Goal: Task Accomplishment & Management: Manage account settings

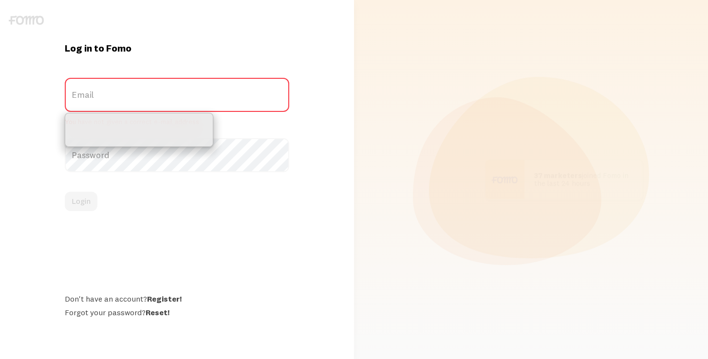
click at [35, 142] on div "Log in to Fomo Email You have not given a correct e-mail address Password Login…" at bounding box center [177, 179] width 354 height 275
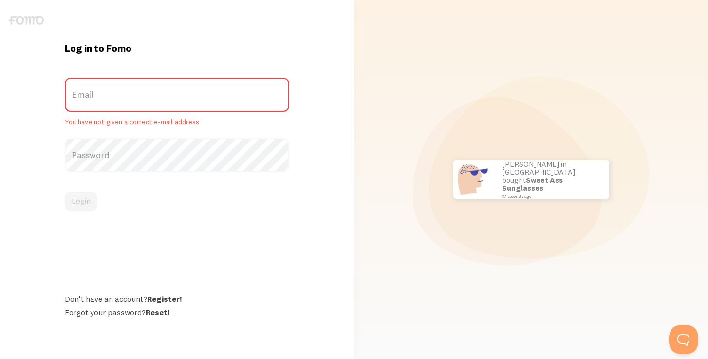
click at [99, 91] on label "Email" at bounding box center [177, 95] width 224 height 34
click at [99, 91] on input "Email" at bounding box center [177, 95] width 224 height 34
type input "w"
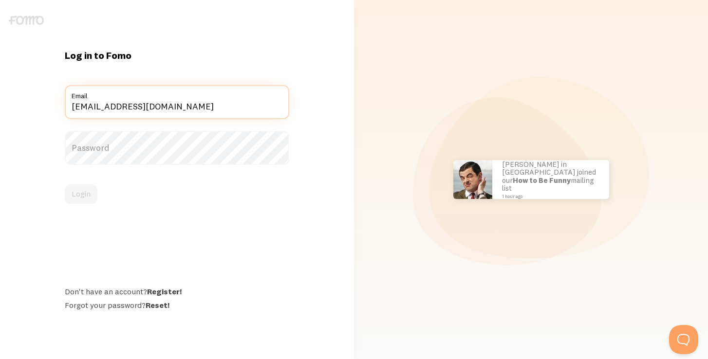
type input "[EMAIL_ADDRESS][DOMAIN_NAME]"
click at [84, 144] on label "Password" at bounding box center [177, 148] width 224 height 34
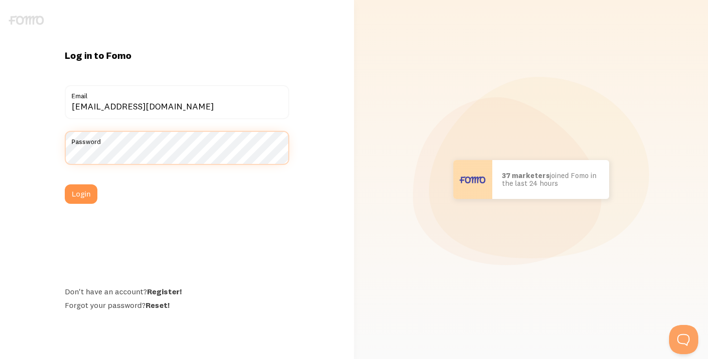
click at [65, 185] on button "Login" at bounding box center [81, 194] width 33 height 19
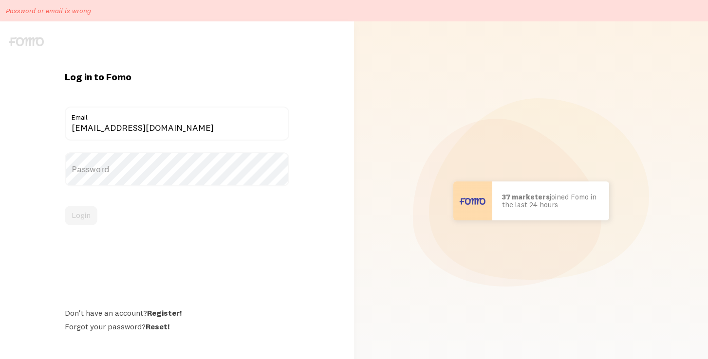
click at [124, 170] on label "Password" at bounding box center [177, 169] width 224 height 34
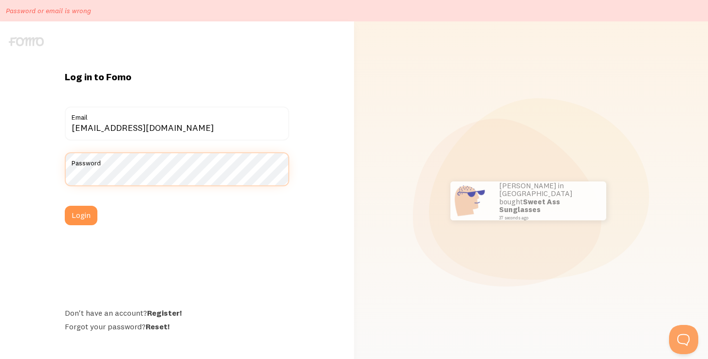
click at [65, 206] on button "Login" at bounding box center [81, 215] width 33 height 19
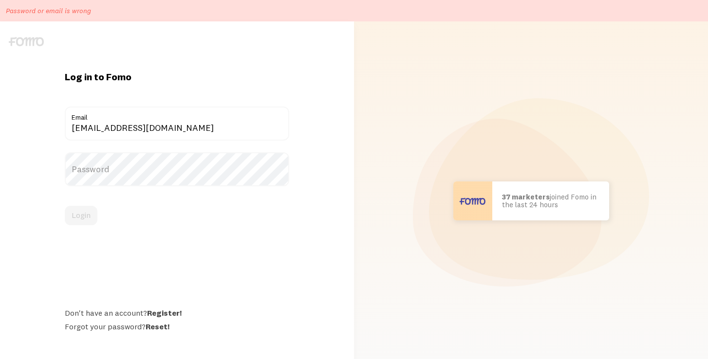
click at [144, 175] on label "Password" at bounding box center [177, 169] width 224 height 34
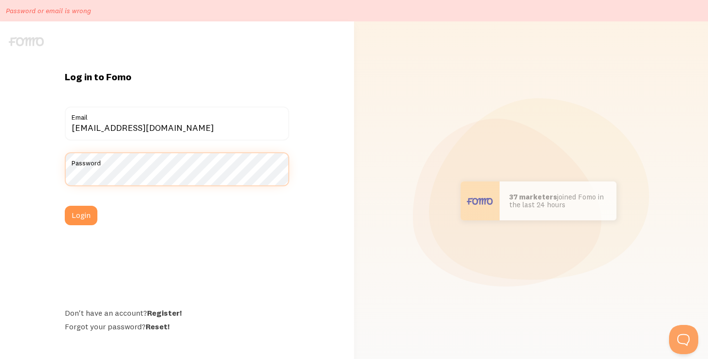
click at [65, 206] on button "Login" at bounding box center [81, 215] width 33 height 19
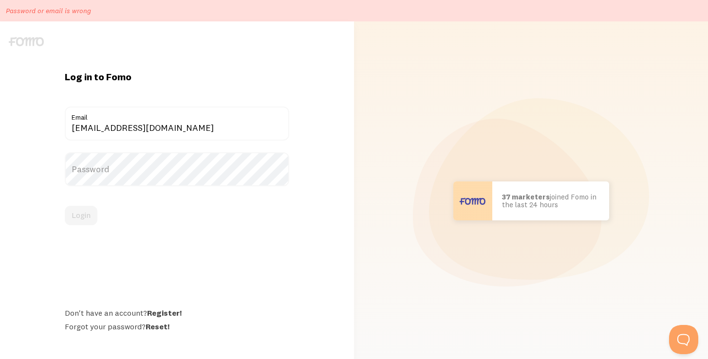
click at [126, 174] on label "Password" at bounding box center [177, 169] width 224 height 34
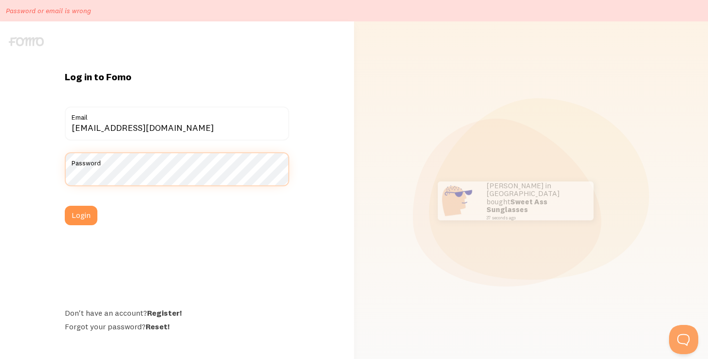
click at [65, 206] on button "Login" at bounding box center [81, 215] width 33 height 19
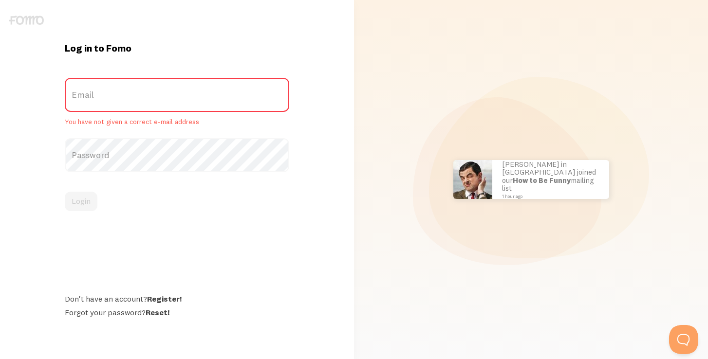
click at [130, 100] on label "Email" at bounding box center [177, 95] width 224 height 34
click at [130, 100] on input "Email" at bounding box center [177, 95] width 224 height 34
click at [119, 109] on label "Email" at bounding box center [177, 95] width 224 height 34
click at [119, 109] on input "Email" at bounding box center [177, 95] width 224 height 34
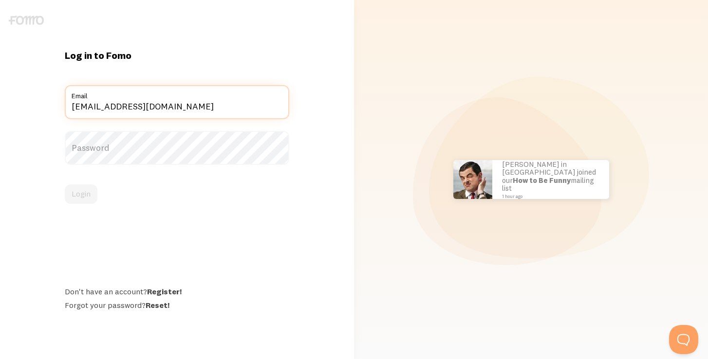
type input "[EMAIL_ADDRESS][DOMAIN_NAME]"
click at [88, 151] on label "Password" at bounding box center [177, 148] width 224 height 34
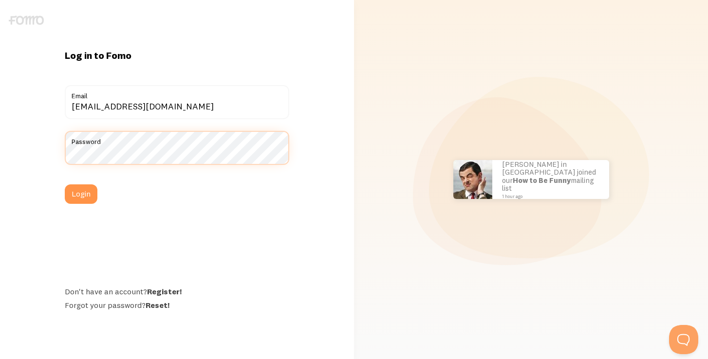
click at [65, 185] on button "Login" at bounding box center [81, 194] width 33 height 19
click at [29, 155] on div "Log in to Fomo venusweightliftingclub@gmail.com Email Password Login Don't have…" at bounding box center [177, 179] width 354 height 261
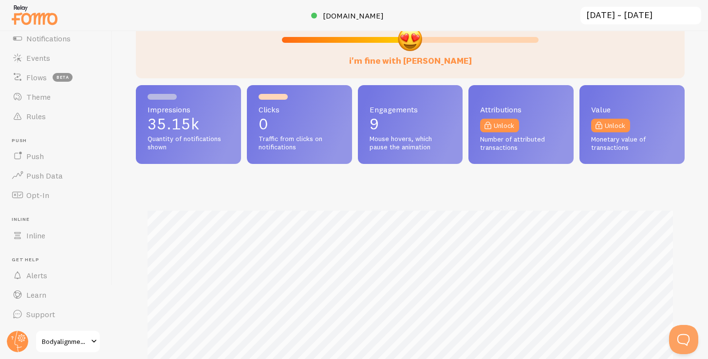
scroll to position [166, 0]
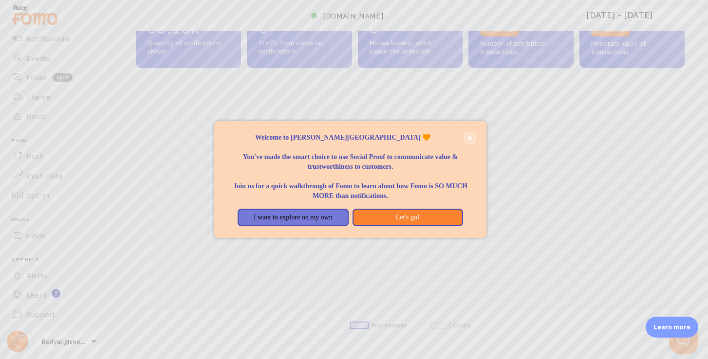
click at [467, 137] on icon "close," at bounding box center [469, 137] width 5 height 5
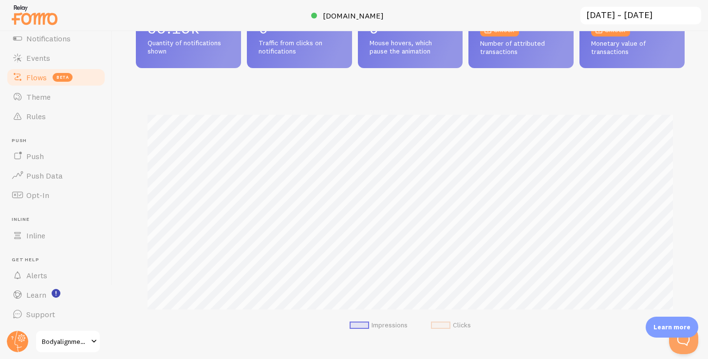
click at [37, 80] on span "Flows" at bounding box center [36, 78] width 20 height 10
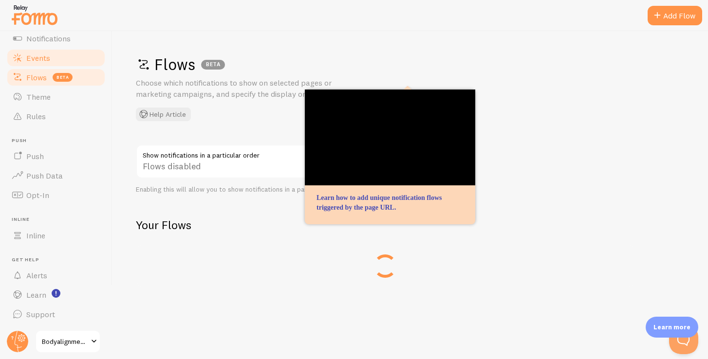
click at [42, 59] on span "Events" at bounding box center [38, 58] width 24 height 10
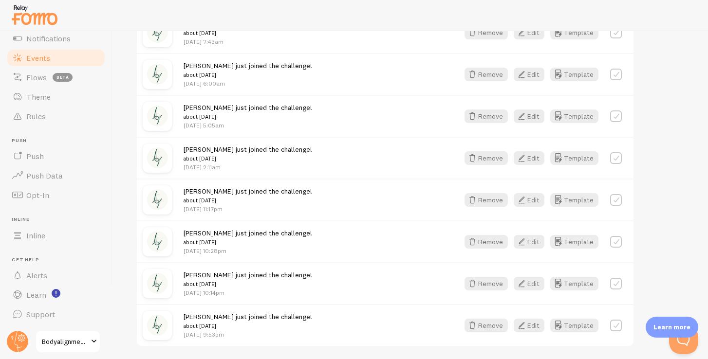
scroll to position [1183, 0]
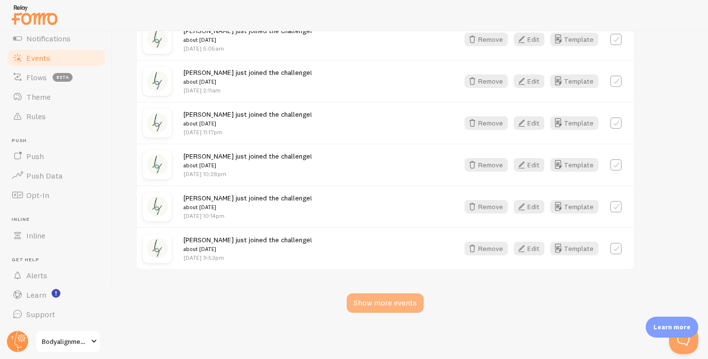
click at [370, 302] on div "Show more events" at bounding box center [385, 303] width 77 height 19
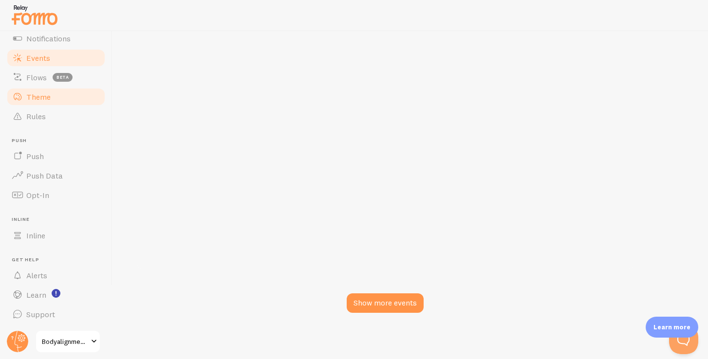
click at [42, 100] on span "Theme" at bounding box center [38, 97] width 24 height 10
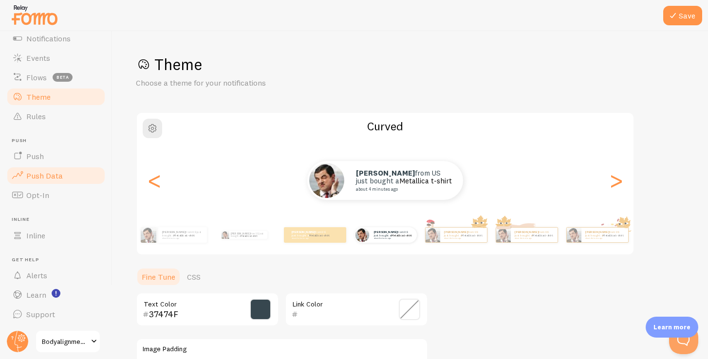
click at [48, 178] on span "Push Data" at bounding box center [44, 176] width 37 height 10
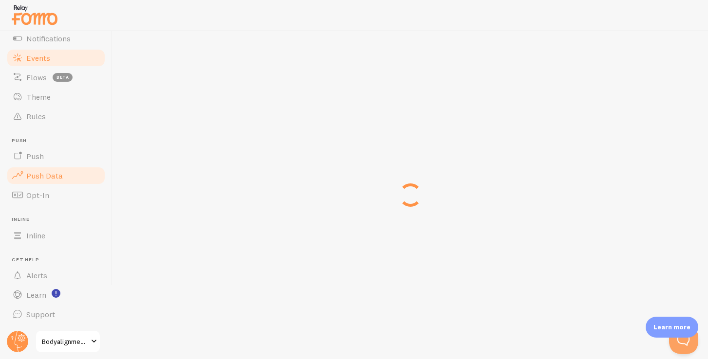
click at [47, 55] on span "Events" at bounding box center [38, 58] width 24 height 10
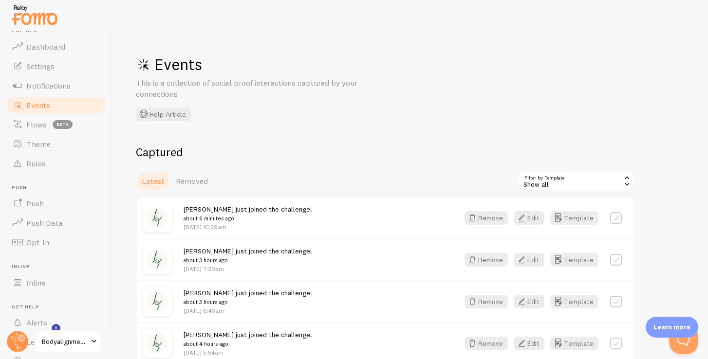
scroll to position [17, 0]
click at [54, 66] on span "Settings" at bounding box center [40, 64] width 28 height 10
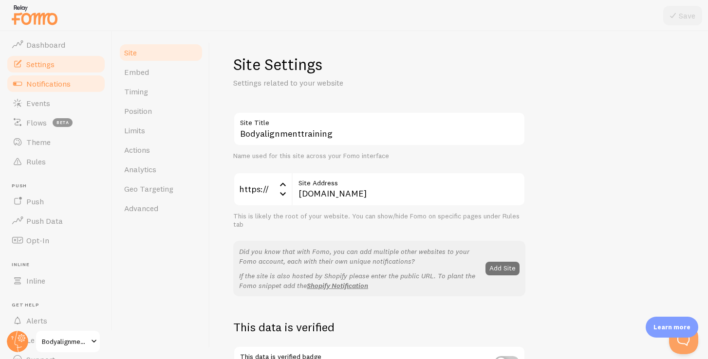
click at [55, 84] on span "Notifications" at bounding box center [48, 84] width 44 height 10
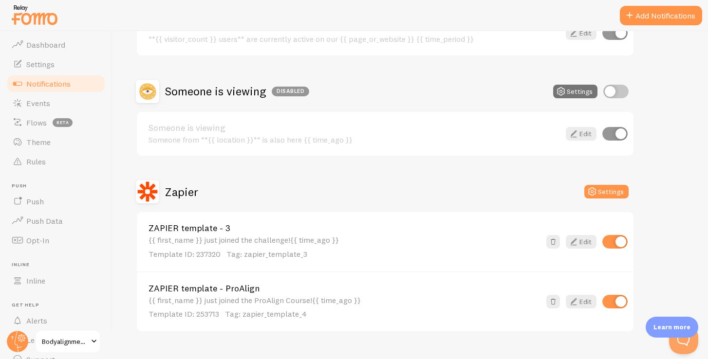
scroll to position [174, 0]
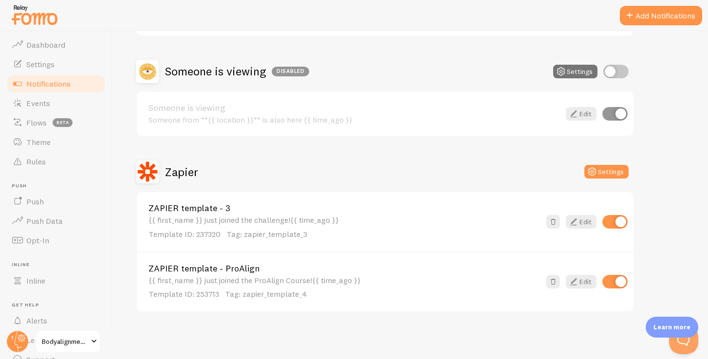
click at [210, 269] on link "ZAPIER template - ProAlign" at bounding box center [344, 268] width 392 height 9
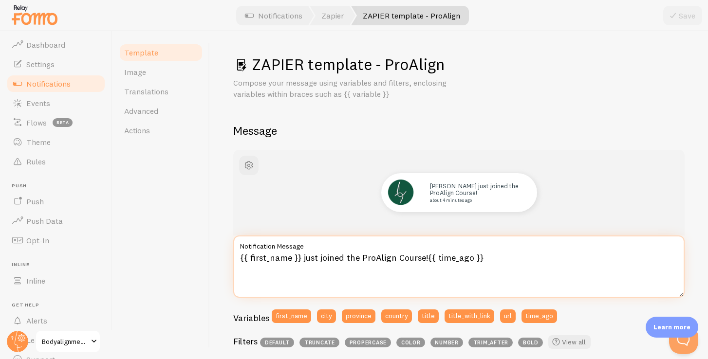
click at [361, 260] on textarea "{{ first_name }} just joined the ProAlign Course!{{ time_ago }}" at bounding box center [458, 267] width 451 height 62
drag, startPoint x: 317, startPoint y: 259, endPoint x: 420, endPoint y: 263, distance: 102.8
click at [420, 263] on textarea "{{ first_name }} just joined the ProAlign Course!{{ time_ago }}" at bounding box center [458, 267] width 451 height 62
paste textarea "started their Rebuilder Journey!"
type textarea "{{ first_name }} just started their Rebuilder Journey!{{ time_ago }}"
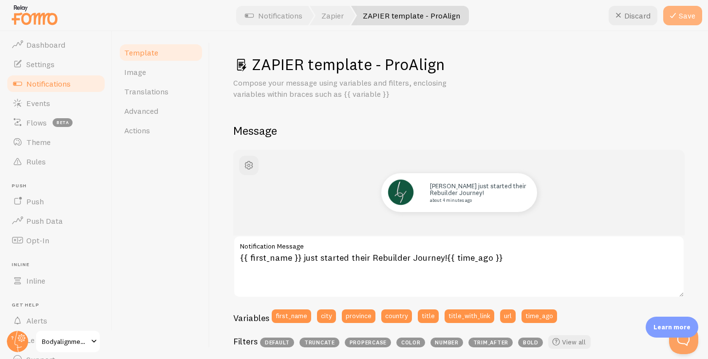
click at [681, 18] on button "Save" at bounding box center [682, 15] width 39 height 19
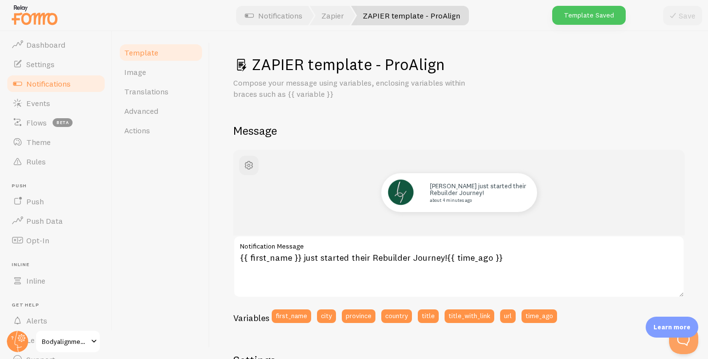
click at [43, 85] on span "Notifications" at bounding box center [48, 84] width 44 height 10
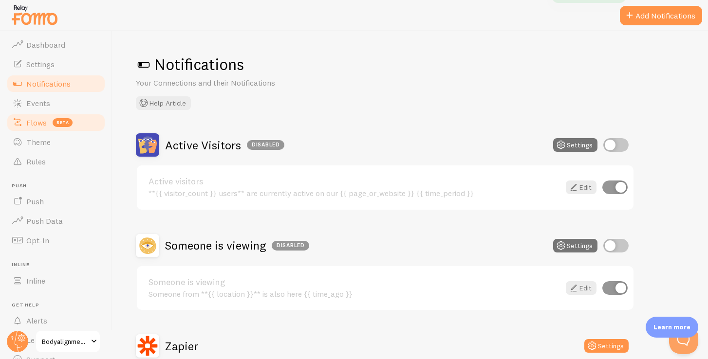
click at [38, 126] on span "Flows" at bounding box center [36, 123] width 20 height 10
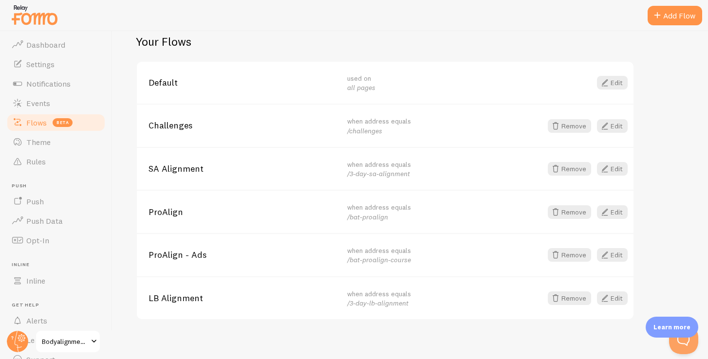
scroll to position [187, 0]
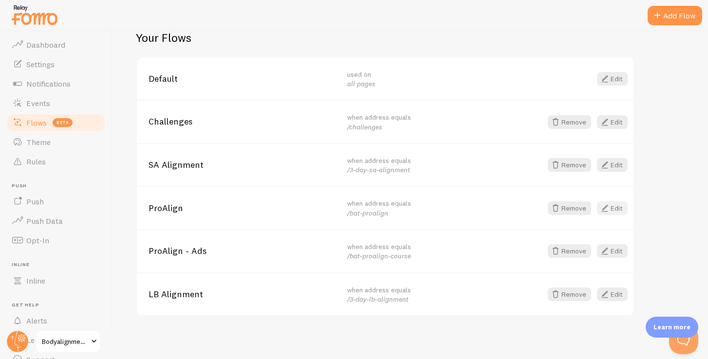
click at [616, 206] on link "Edit" at bounding box center [612, 209] width 31 height 14
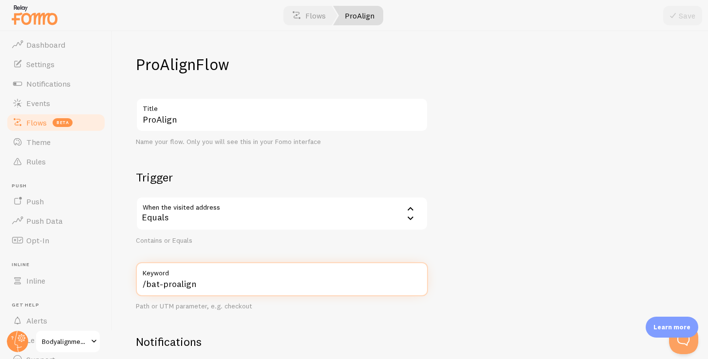
drag, startPoint x: 163, startPoint y: 286, endPoint x: 219, endPoint y: 286, distance: 56.5
click at [219, 286] on input "/bat-proalign" at bounding box center [282, 279] width 292 height 34
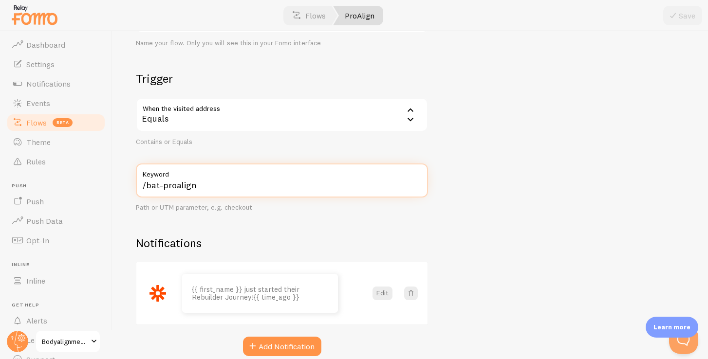
scroll to position [104, 0]
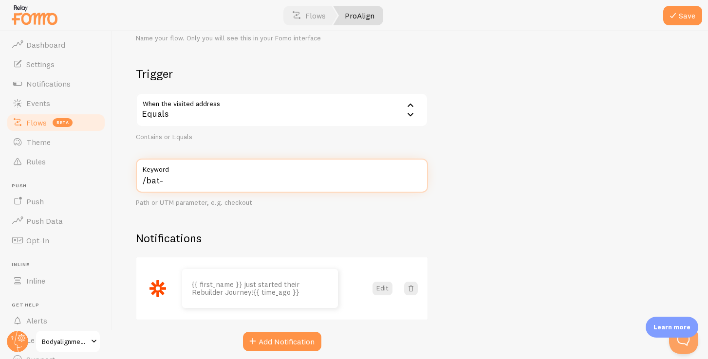
type input "/bat-"
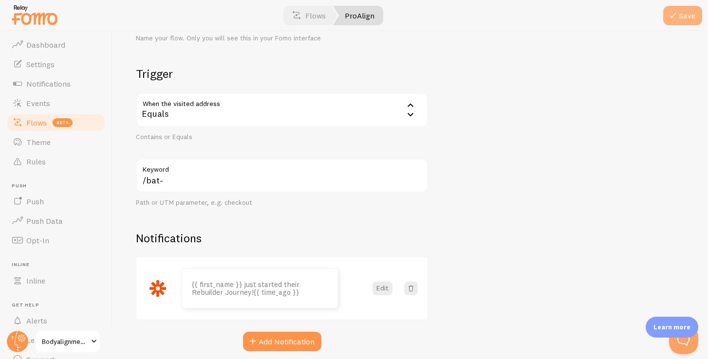
click at [670, 16] on span at bounding box center [673, 16] width 12 height 12
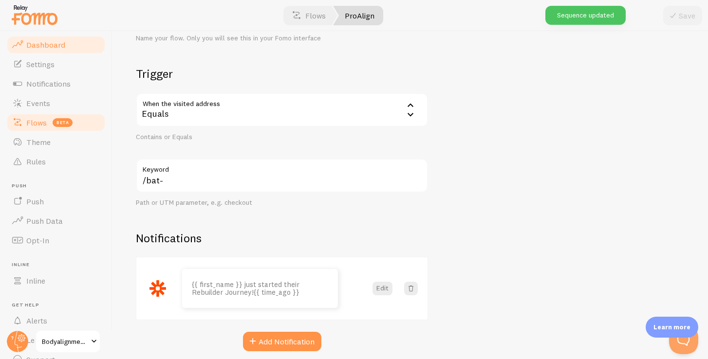
click at [52, 54] on link "Dashboard" at bounding box center [56, 44] width 100 height 19
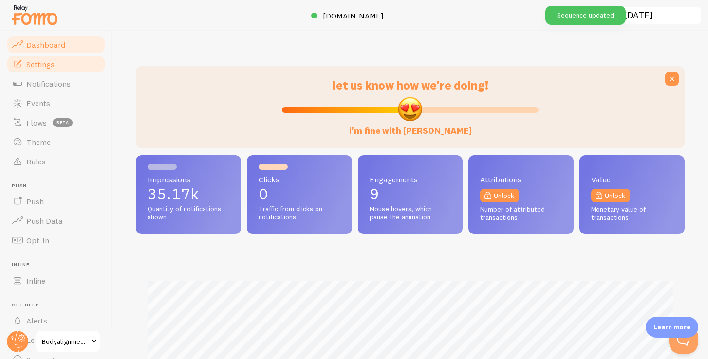
scroll to position [256, 549]
click at [50, 67] on span "Settings" at bounding box center [40, 64] width 28 height 10
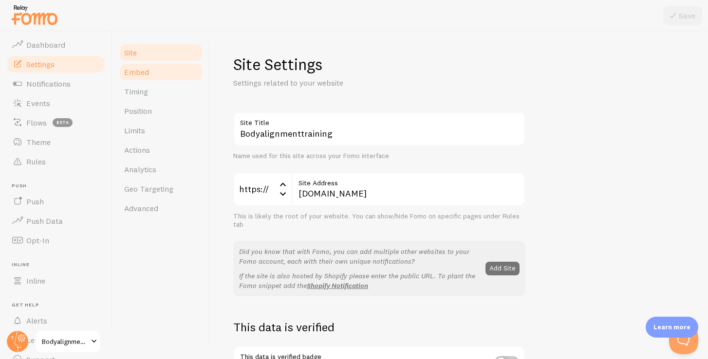
click at [137, 68] on span "Embed" at bounding box center [136, 72] width 25 height 10
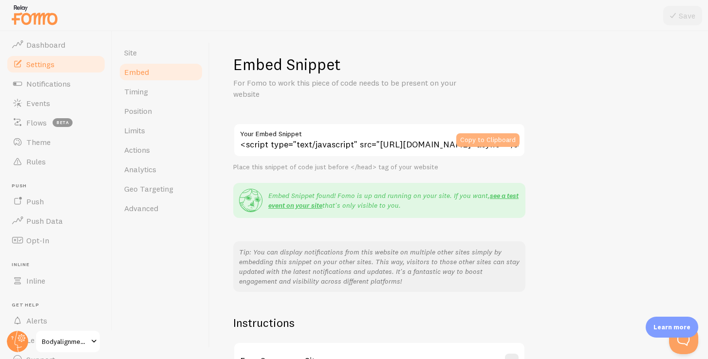
click at [472, 140] on button "Copy to Clipboard" at bounding box center [487, 140] width 63 height 14
click at [55, 108] on link "Events" at bounding box center [56, 102] width 100 height 19
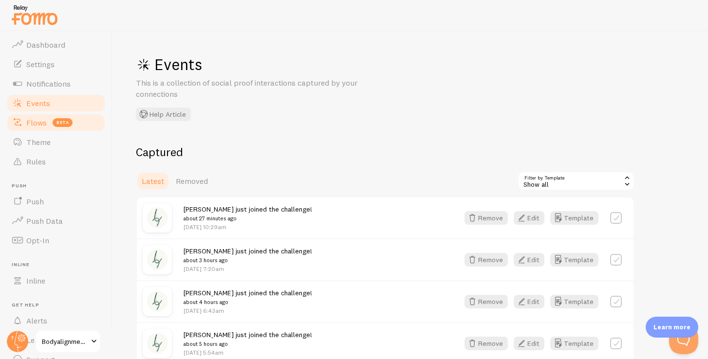
click at [40, 129] on link "Flows beta" at bounding box center [56, 122] width 100 height 19
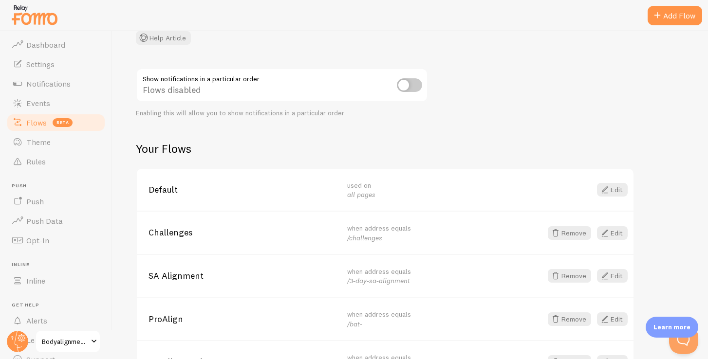
scroll to position [160, 0]
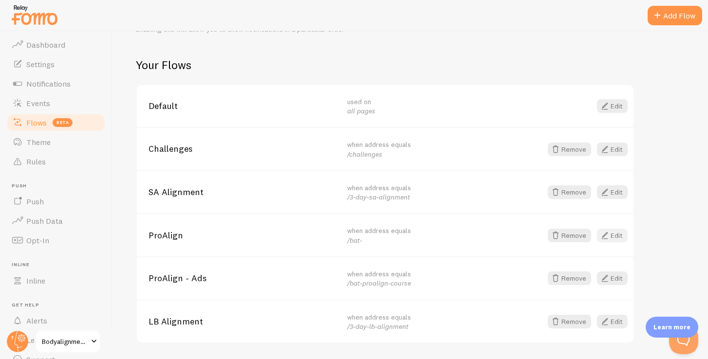
click at [611, 238] on link "Edit" at bounding box center [612, 236] width 31 height 14
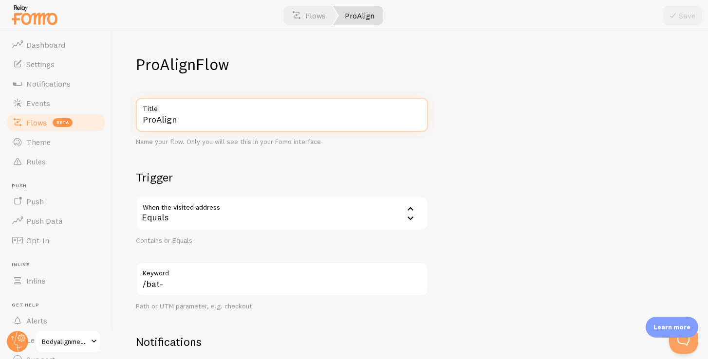
drag, startPoint x: 193, startPoint y: 120, endPoint x: 111, endPoint y: 120, distance: 81.3
click at [111, 120] on main "Pop-ups Dashboard Settings Notifications Events Flows beta Theme Rules Push Pus…" at bounding box center [354, 195] width 708 height 328
click at [162, 116] on input "Rebulder" at bounding box center [282, 115] width 292 height 34
type input "Rebuilder"
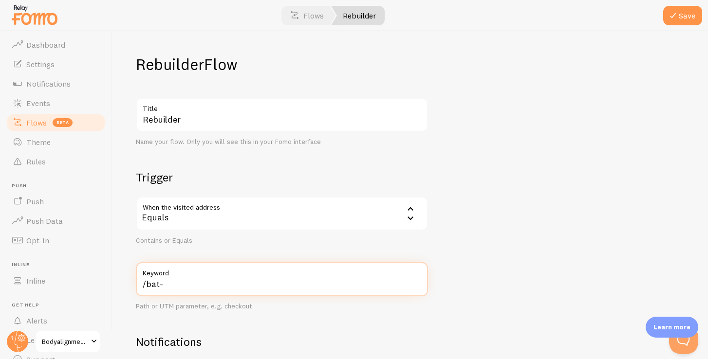
click at [186, 288] on input "/bat-" at bounding box center [282, 279] width 292 height 34
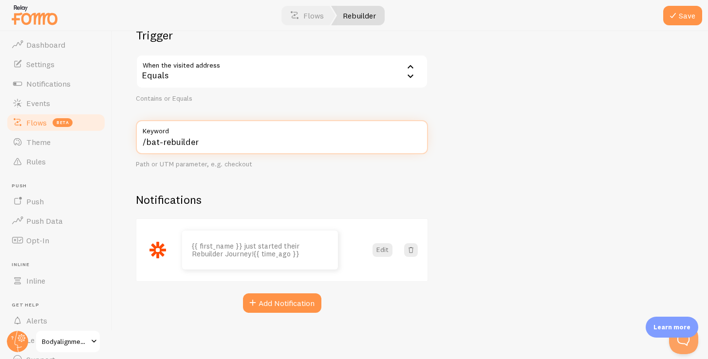
scroll to position [143, 0]
type input "/bat-rebuilder"
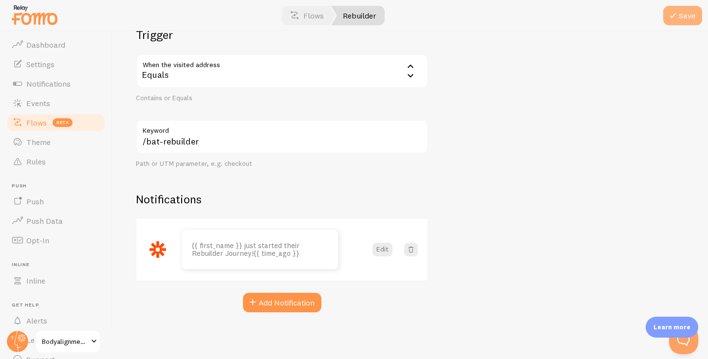
click at [687, 20] on button "Save" at bounding box center [682, 15] width 39 height 19
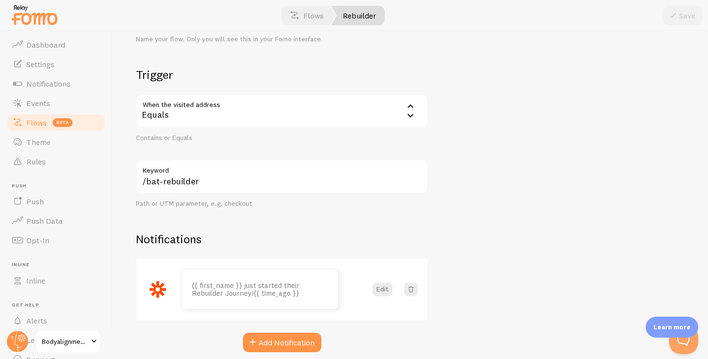
scroll to position [0, 0]
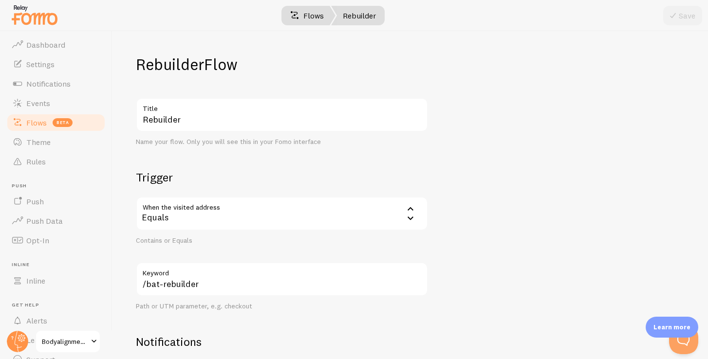
click at [306, 14] on link "Flows" at bounding box center [306, 15] width 57 height 19
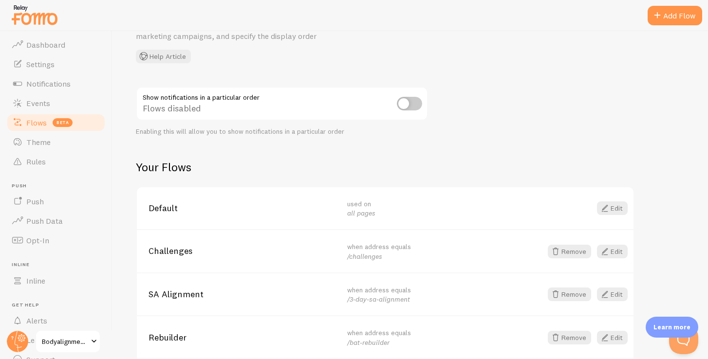
scroll to position [180, 0]
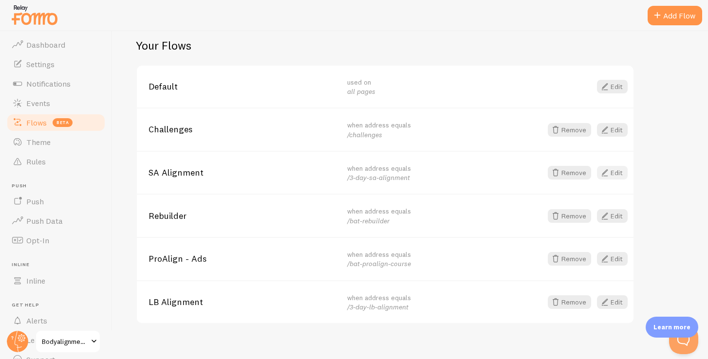
click at [606, 174] on span at bounding box center [605, 173] width 12 height 12
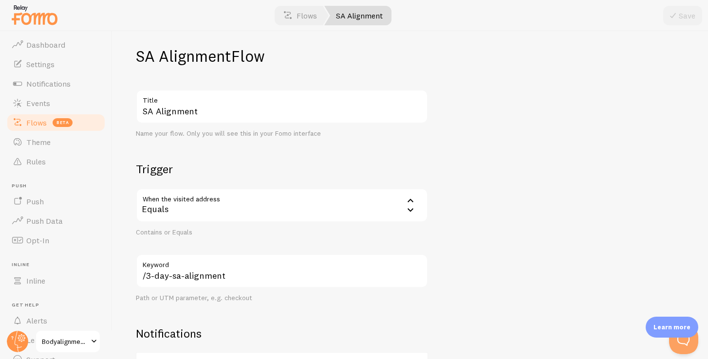
scroll to position [143, 0]
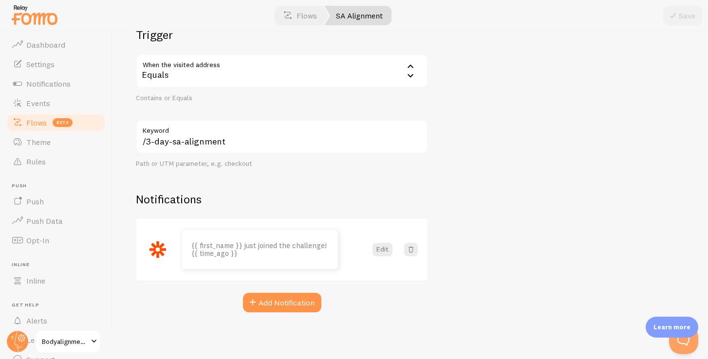
click at [40, 121] on span "Flows" at bounding box center [36, 123] width 20 height 10
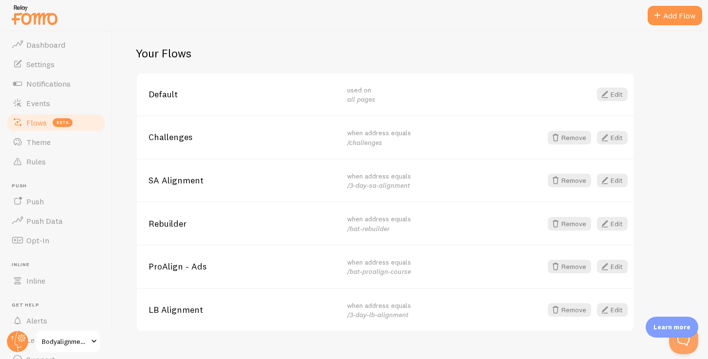
scroll to position [188, 0]
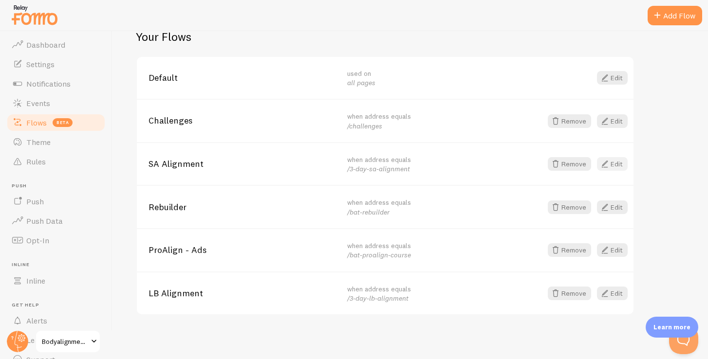
click at [614, 163] on link "Edit" at bounding box center [612, 164] width 31 height 14
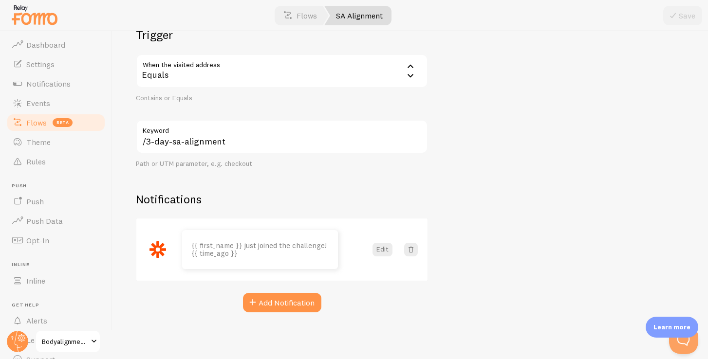
scroll to position [62, 0]
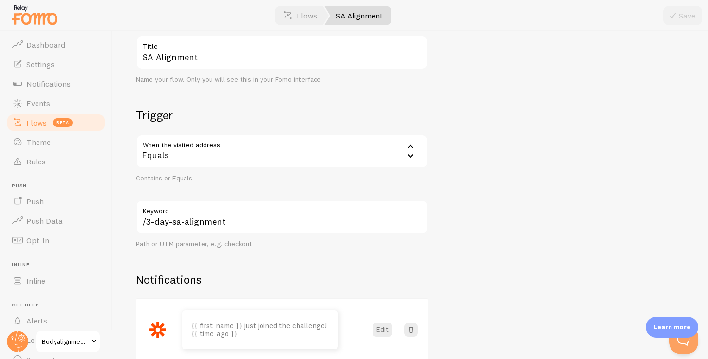
click at [411, 149] on icon at bounding box center [411, 147] width 12 height 12
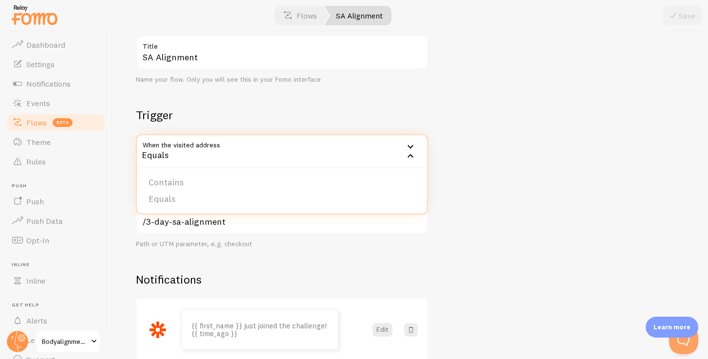
click at [480, 148] on div "SA Alignment Flow SA Alignment Title Name your flow. Only you will see this in …" at bounding box center [409, 195] width 595 height 328
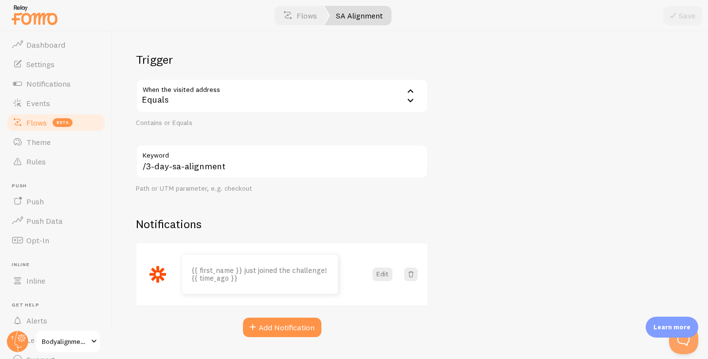
scroll to position [0, 0]
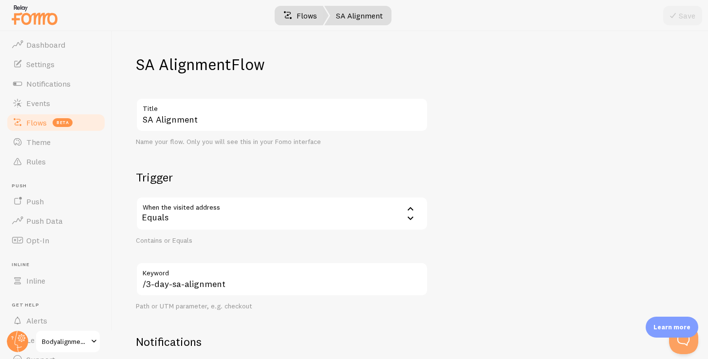
click at [296, 18] on link "Flows" at bounding box center [300, 15] width 57 height 19
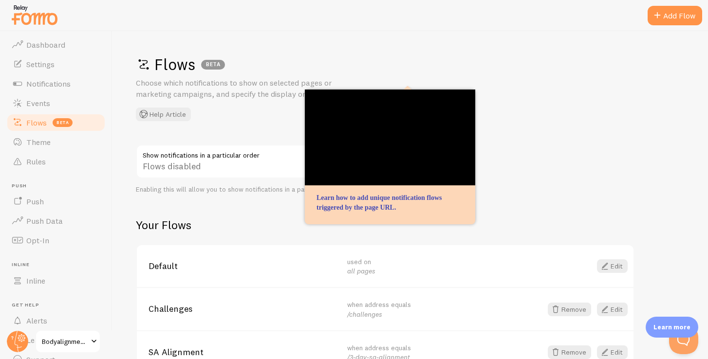
click at [217, 127] on div "Flows BETA Choose which notifications to show on selected pages or marketing ca…" at bounding box center [409, 195] width 595 height 328
click at [37, 125] on span "Flows" at bounding box center [36, 123] width 20 height 10
click at [663, 15] on div "Add Flow" at bounding box center [674, 15] width 55 height 19
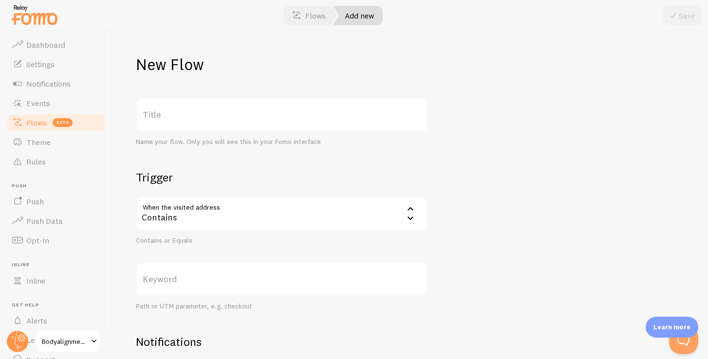
click at [196, 115] on label "Title" at bounding box center [282, 115] width 292 height 34
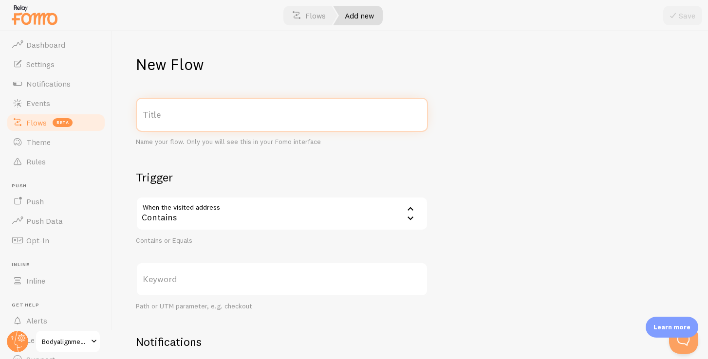
click at [196, 115] on input "Title" at bounding box center [282, 115] width 292 height 34
type input "SA Challenge - Organic"
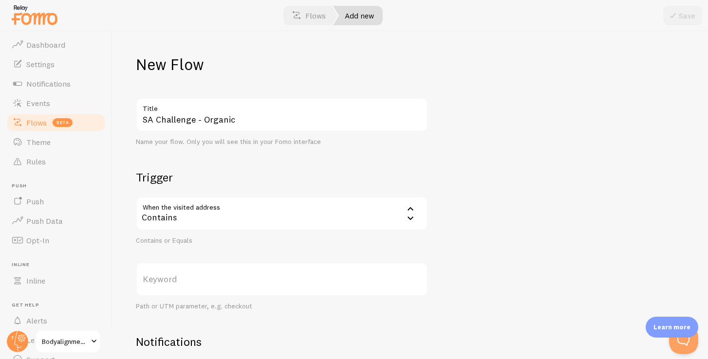
click at [184, 219] on div "Contains" at bounding box center [282, 214] width 292 height 34
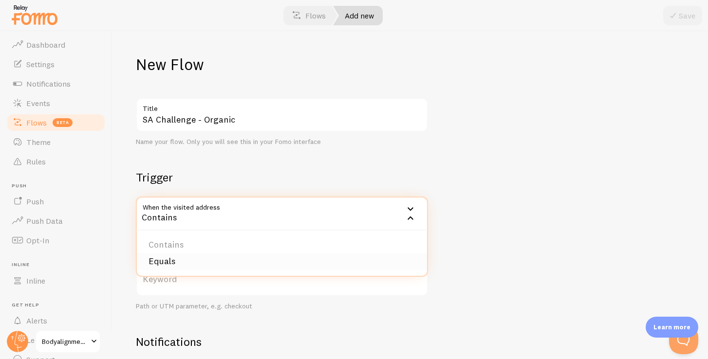
click at [180, 259] on li "Equals" at bounding box center [282, 261] width 290 height 17
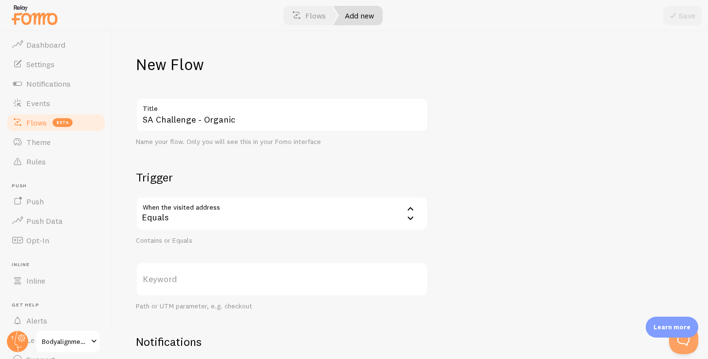
click at [169, 278] on label "Keyword" at bounding box center [282, 279] width 292 height 34
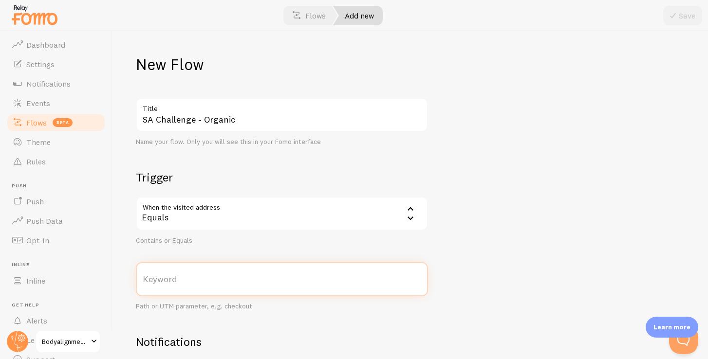
click at [169, 278] on input "Keyword" at bounding box center [282, 279] width 292 height 34
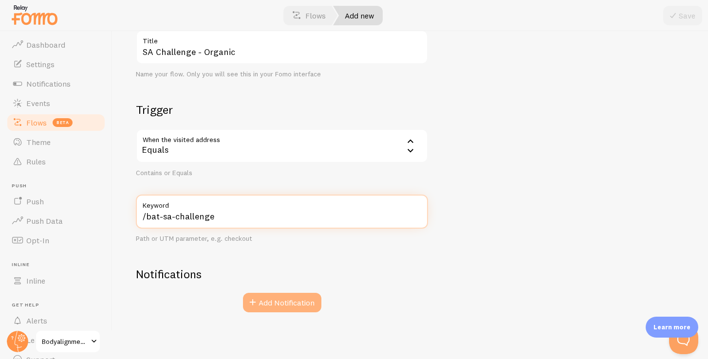
type input "/bat-sa-challenge"
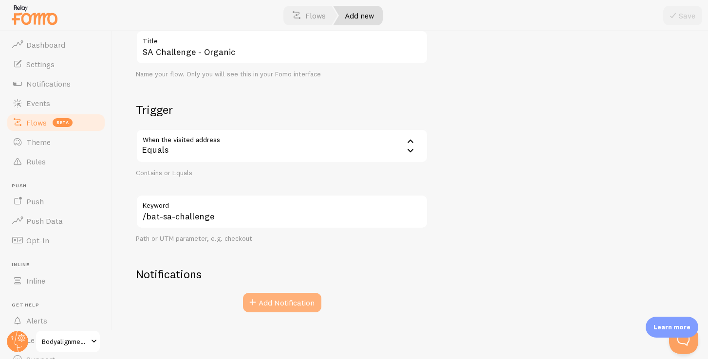
click at [269, 298] on button "Add Notification" at bounding box center [282, 302] width 78 height 19
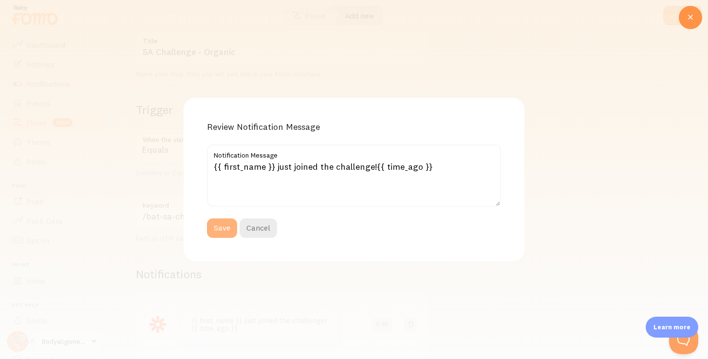
click at [222, 231] on button "Save" at bounding box center [222, 228] width 30 height 19
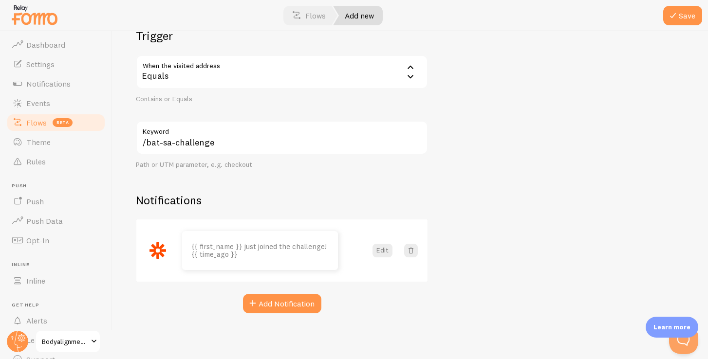
scroll to position [143, 0]
click at [685, 15] on button "Save" at bounding box center [682, 15] width 39 height 19
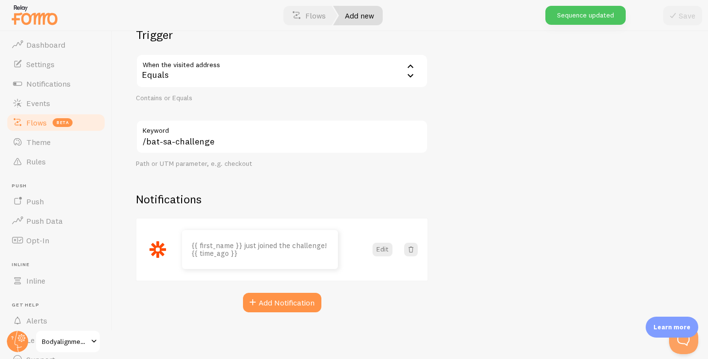
scroll to position [0, 0]
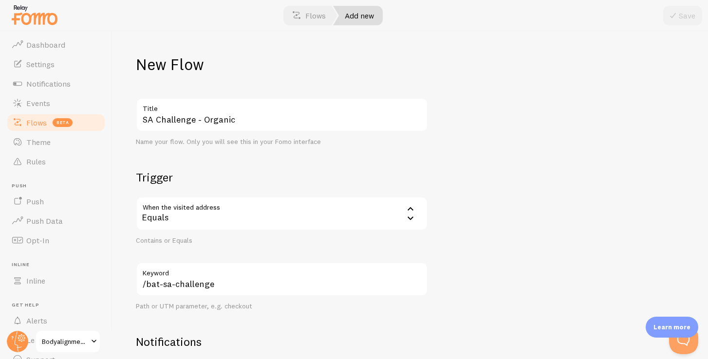
click at [81, 124] on link "Flows beta" at bounding box center [56, 122] width 100 height 19
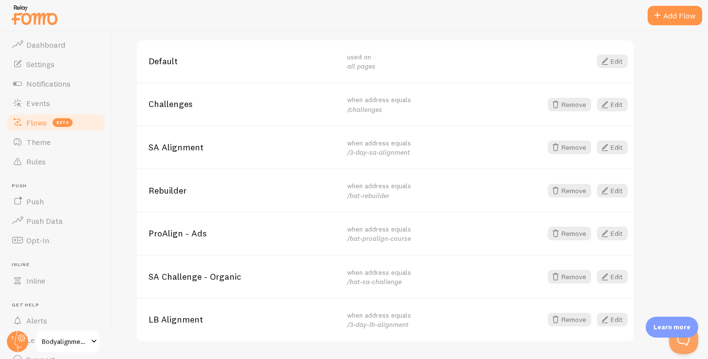
scroll to position [202, 0]
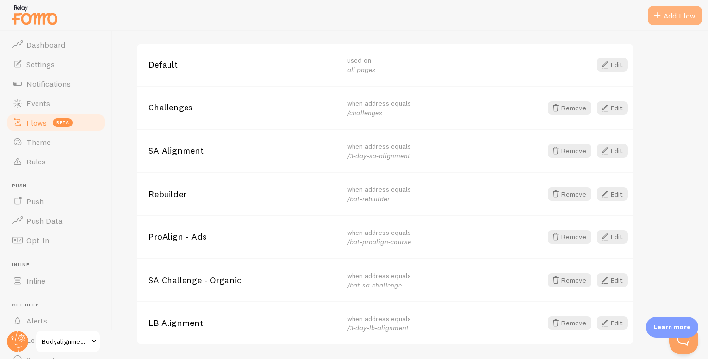
click at [668, 17] on div "Add Flow" at bounding box center [674, 15] width 55 height 19
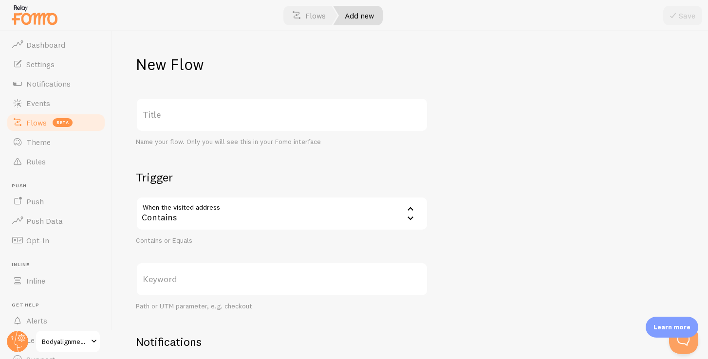
click at [234, 119] on label "Title" at bounding box center [282, 115] width 292 height 34
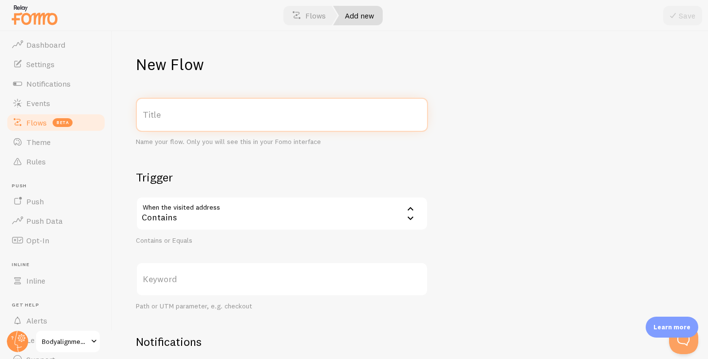
click at [234, 119] on input "Title" at bounding box center [282, 115] width 292 height 34
type input "LB Challenge - Organic"
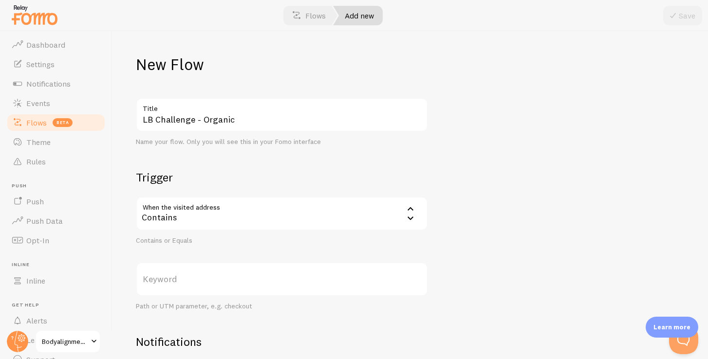
click at [252, 224] on div "Contains" at bounding box center [282, 214] width 292 height 34
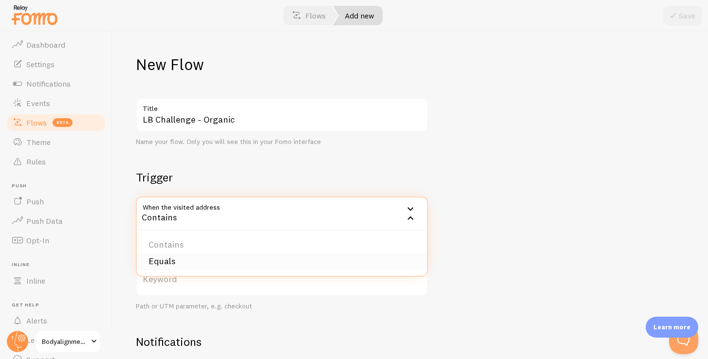
click at [223, 270] on li "Equals" at bounding box center [282, 261] width 290 height 17
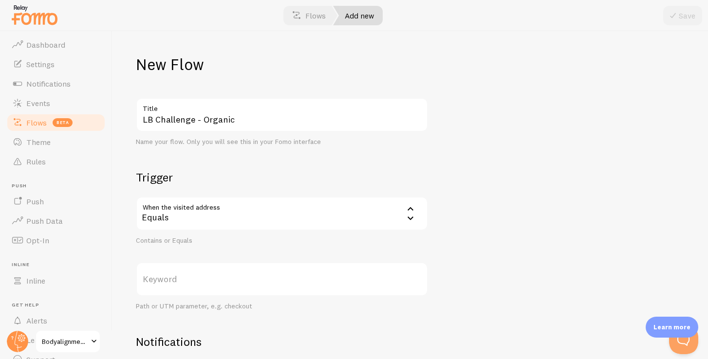
click at [201, 286] on label "Keyword" at bounding box center [282, 279] width 292 height 34
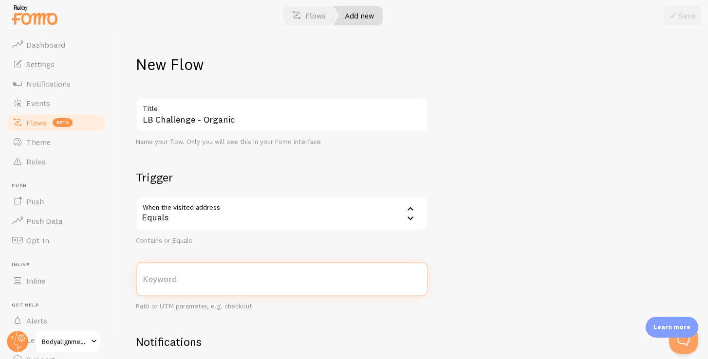
click at [201, 286] on input "Keyword" at bounding box center [282, 279] width 292 height 34
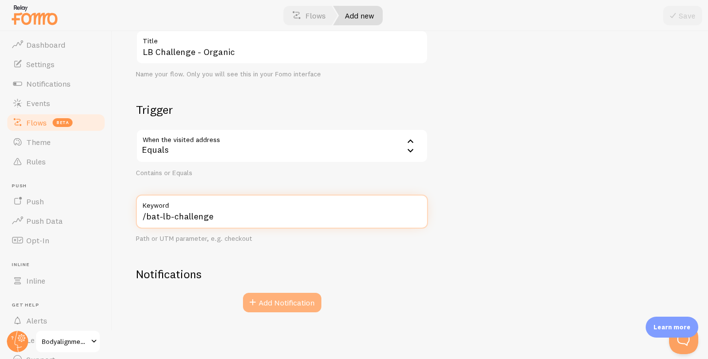
type input "/bat-lb-challenge"
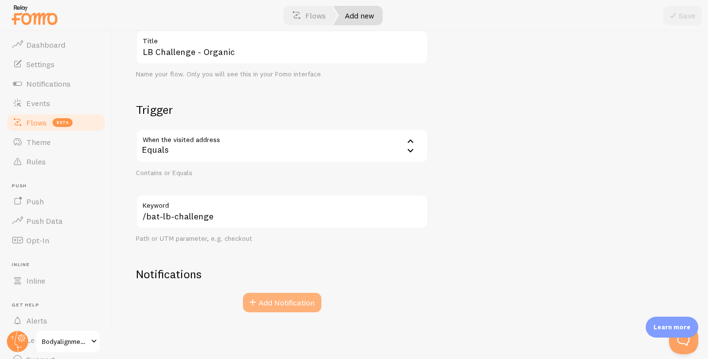
click at [263, 305] on button "Add Notification" at bounding box center [282, 302] width 78 height 19
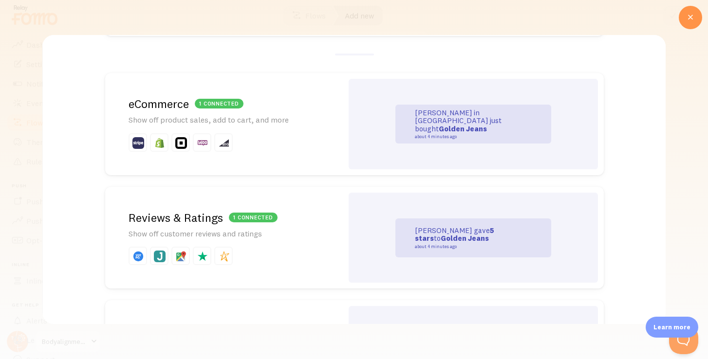
scroll to position [310, 0]
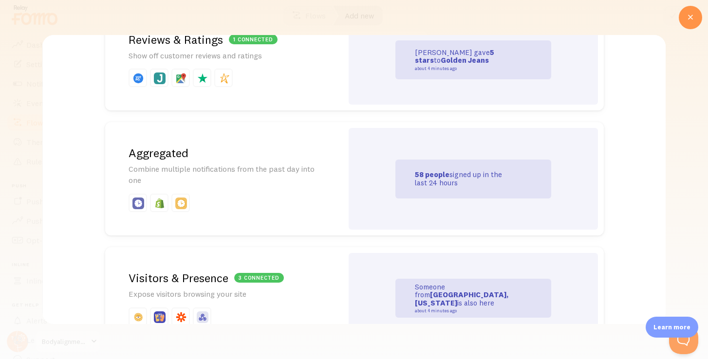
click at [211, 264] on div "3 connected Visitors & Presence Expose visitors browsing your site" at bounding box center [224, 298] width 238 height 102
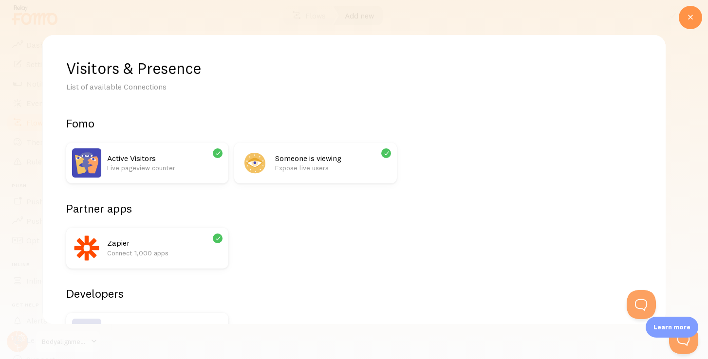
scroll to position [0, 0]
click at [166, 255] on p "Connect 1,000 apps" at bounding box center [164, 253] width 115 height 10
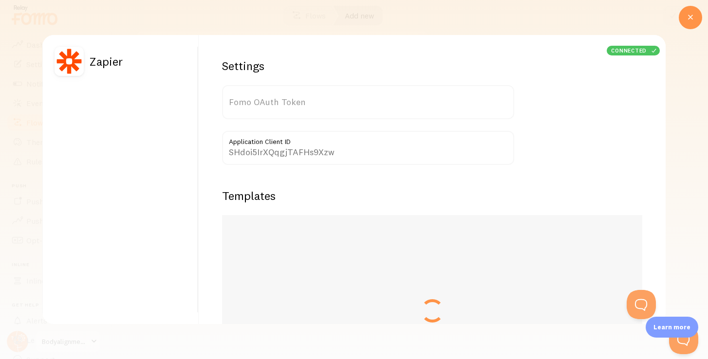
type input "LyJUHMRWDkmugT8e07ZySQ=="
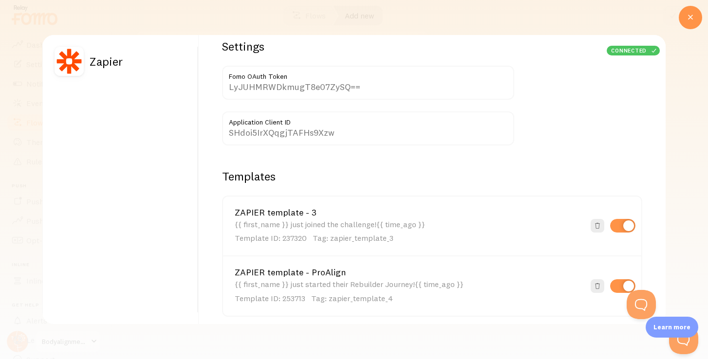
scroll to position [28, 0]
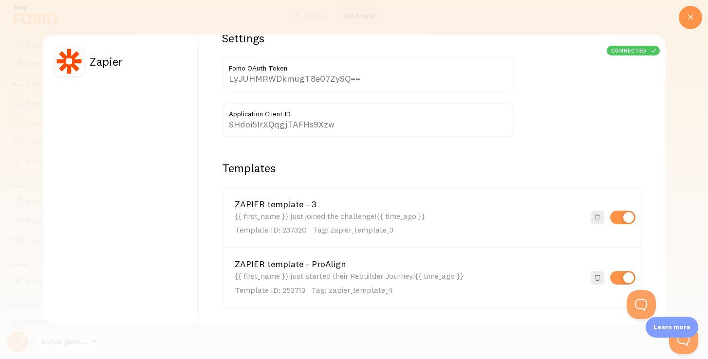
click at [300, 218] on div "{{ first_name }} just joined the challenge!{{ time_ago }} Template ID: 237320 T…" at bounding box center [410, 224] width 350 height 24
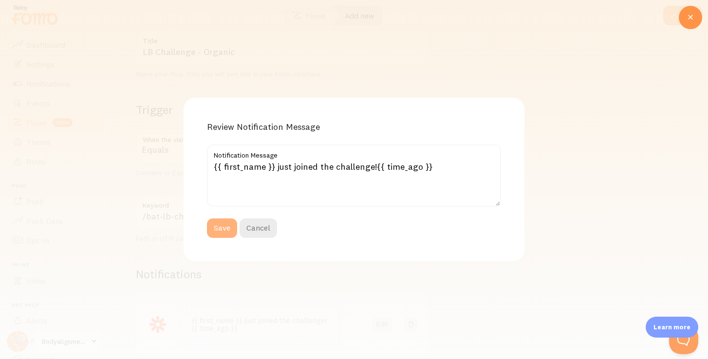
click at [220, 230] on button "Save" at bounding box center [222, 228] width 30 height 19
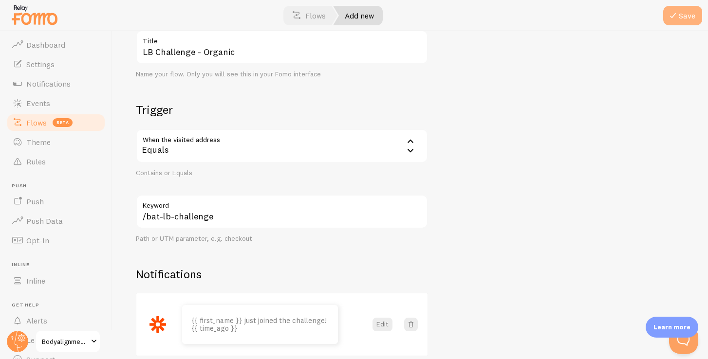
click at [679, 17] on button "Save" at bounding box center [682, 15] width 39 height 19
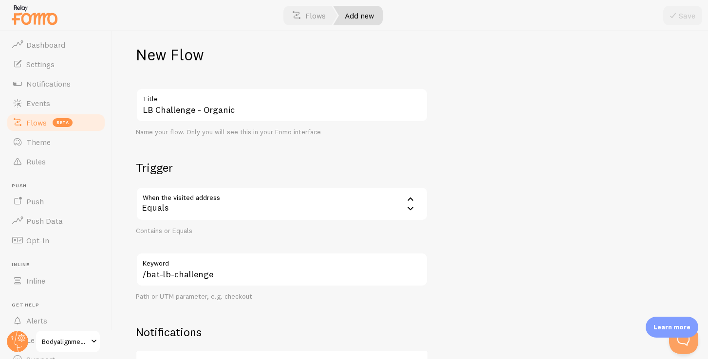
scroll to position [0, 0]
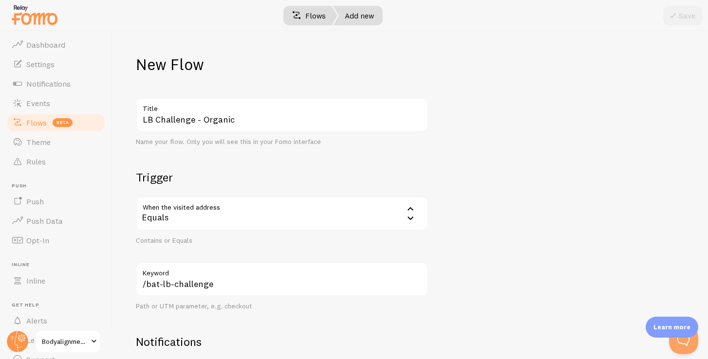
click at [306, 14] on link "Flows" at bounding box center [308, 15] width 57 height 19
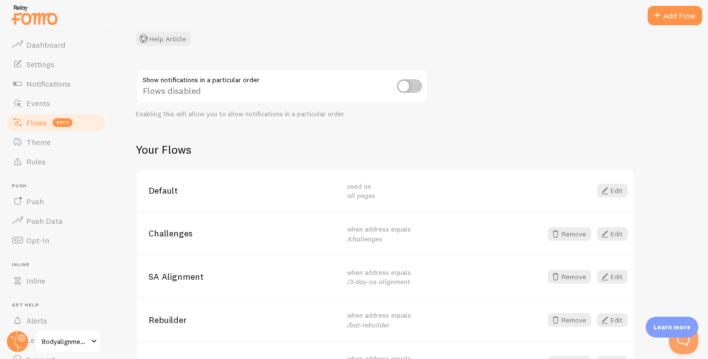
scroll to position [151, 0]
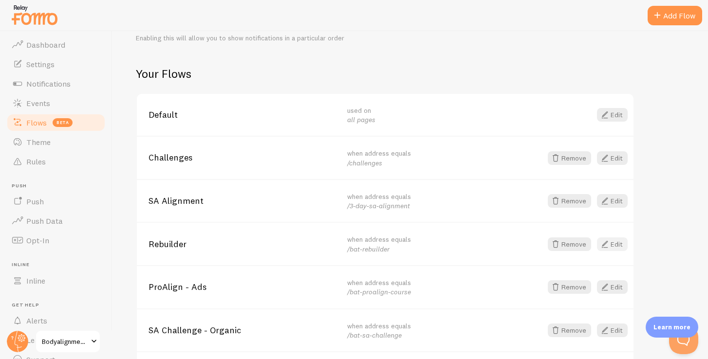
click at [606, 246] on span at bounding box center [605, 245] width 12 height 12
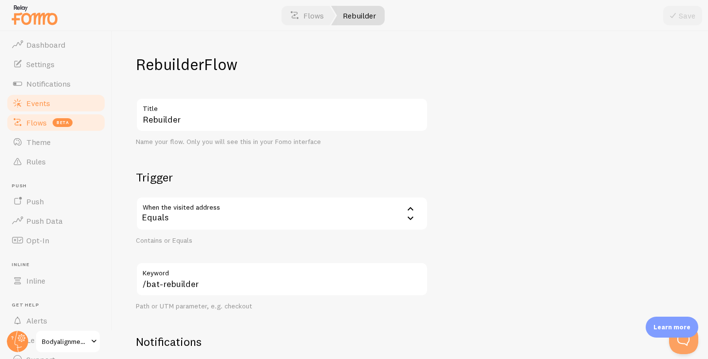
click at [31, 106] on span "Events" at bounding box center [38, 103] width 24 height 10
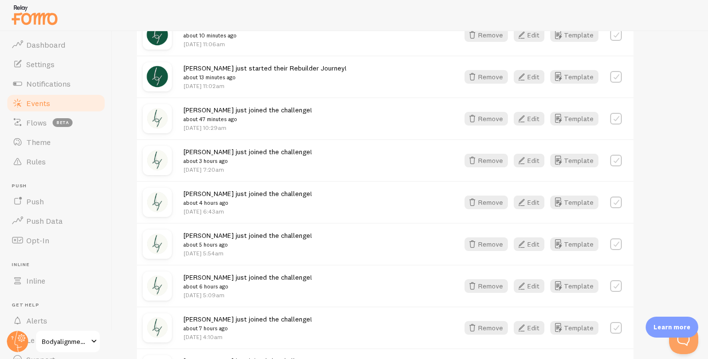
scroll to position [97, 0]
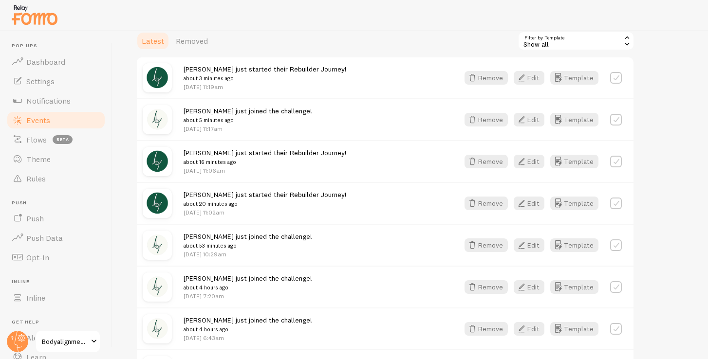
scroll to position [167, 0]
